Goal: Task Accomplishment & Management: Complete application form

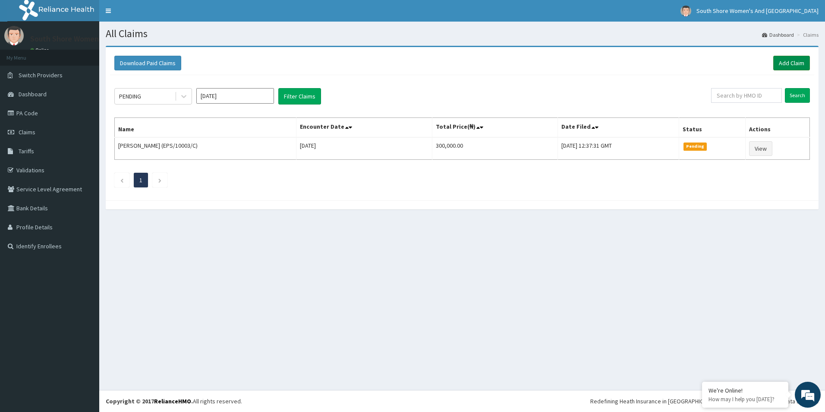
click at [787, 61] on link "Add Claim" at bounding box center [791, 63] width 37 height 15
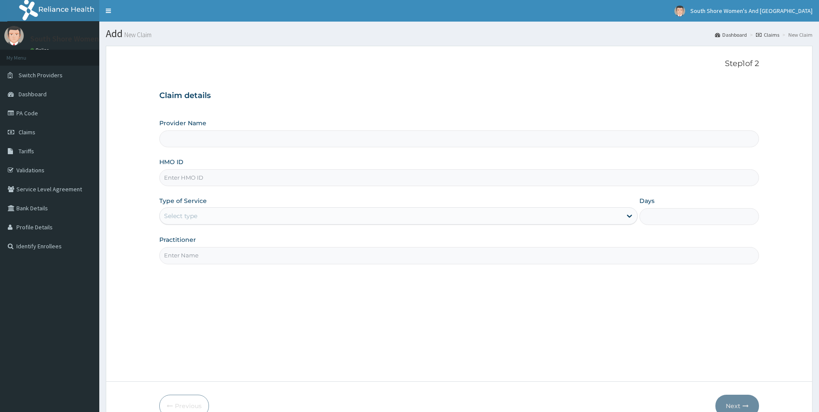
click at [259, 177] on input "HMO ID" at bounding box center [459, 177] width 600 height 17
paste input "PAY/10284/B"
type input "PAY/10284/B"
click at [234, 217] on div "Select type" at bounding box center [391, 216] width 462 height 14
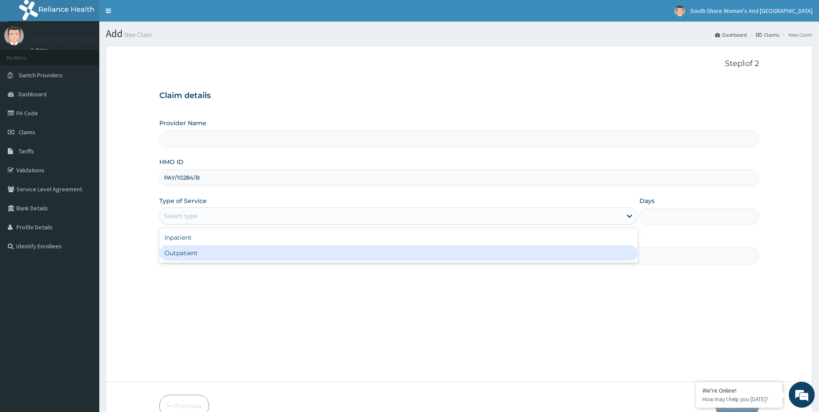
click at [221, 256] on div "Outpatient" at bounding box center [398, 253] width 479 height 16
type input "1"
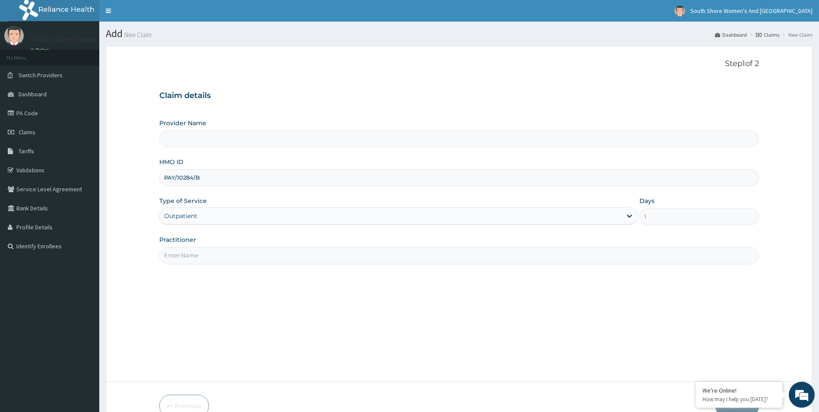
click at [221, 256] on input "Practitioner" at bounding box center [459, 255] width 600 height 17
type input "South Shore Women's And [GEOGRAPHIC_DATA]- VI"
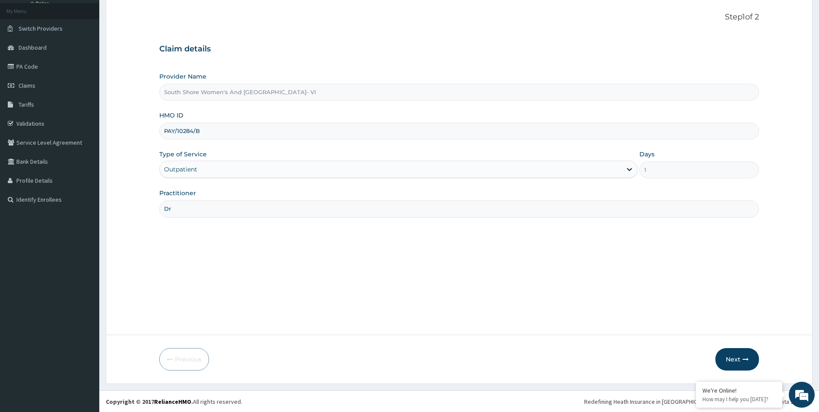
scroll to position [47, 0]
type input "Dr"
click at [732, 355] on button "Next" at bounding box center [737, 358] width 44 height 22
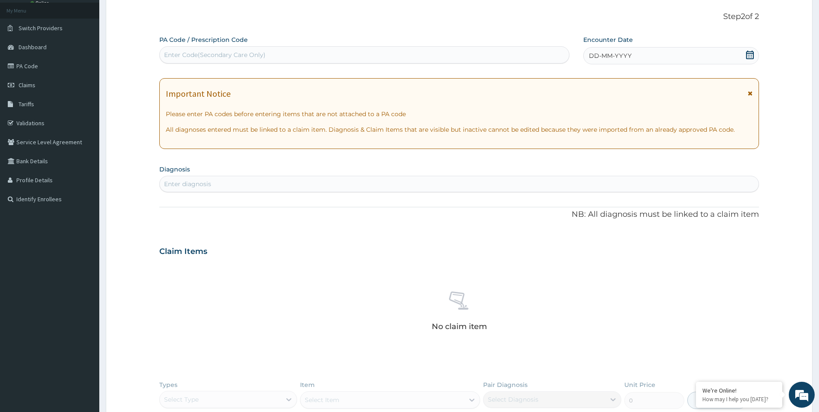
click at [271, 57] on div "Enter Code(Secondary Care Only)" at bounding box center [364, 55] width 409 height 14
paste input "PA/17085A"
type input "PA/17085A"
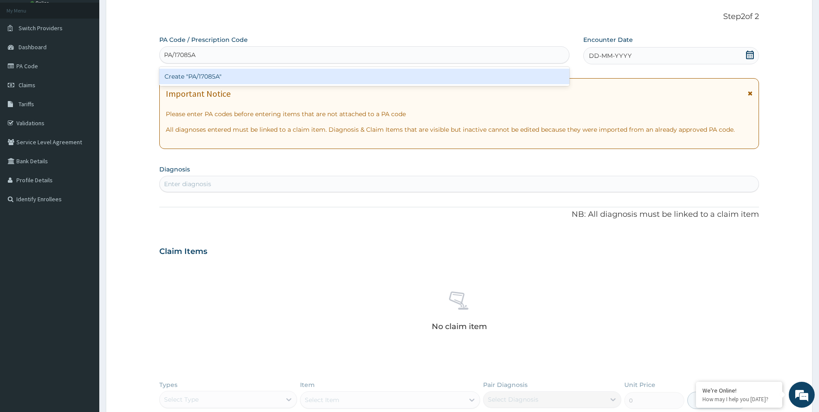
scroll to position [0, 0]
click at [252, 76] on div "Create "PA/17085A"" at bounding box center [364, 77] width 410 height 16
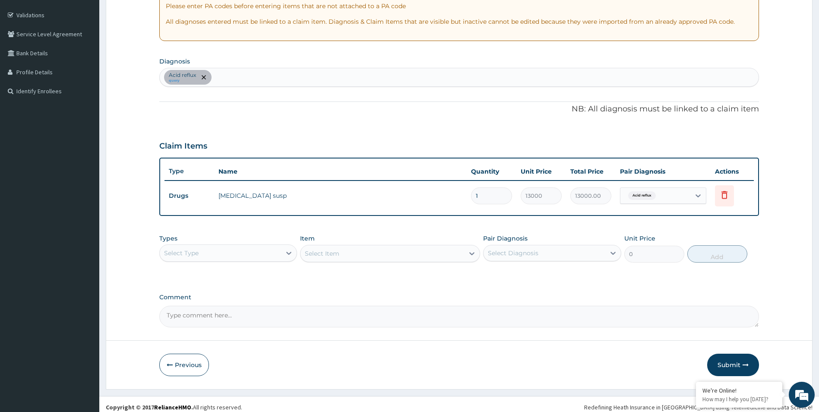
scroll to position [161, 0]
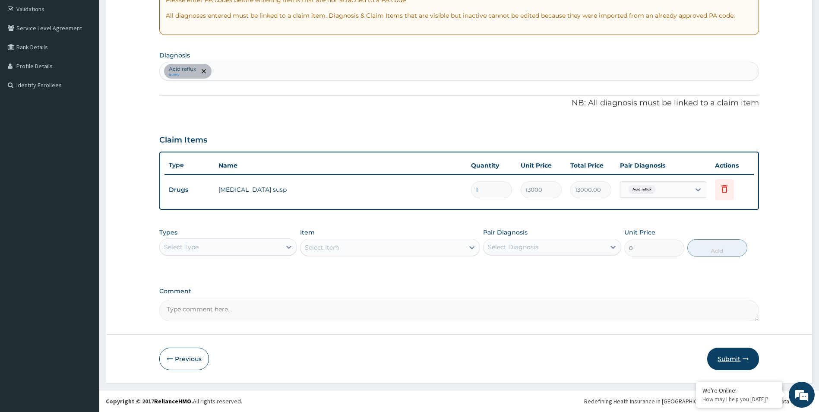
click at [729, 355] on button "Submit" at bounding box center [733, 358] width 52 height 22
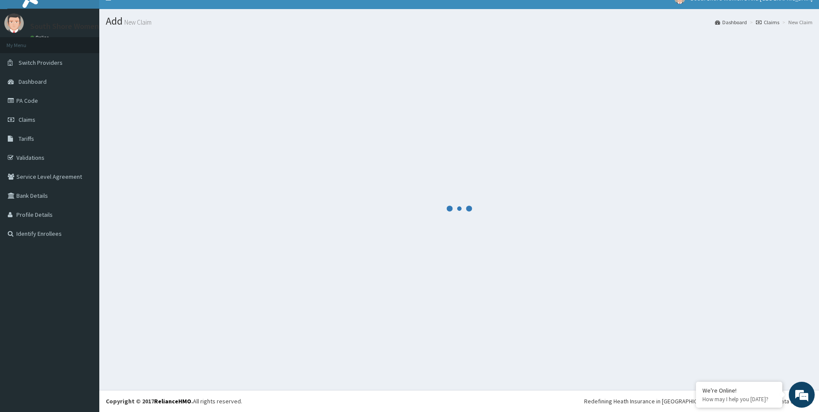
scroll to position [13, 0]
